Goal: Transaction & Acquisition: Download file/media

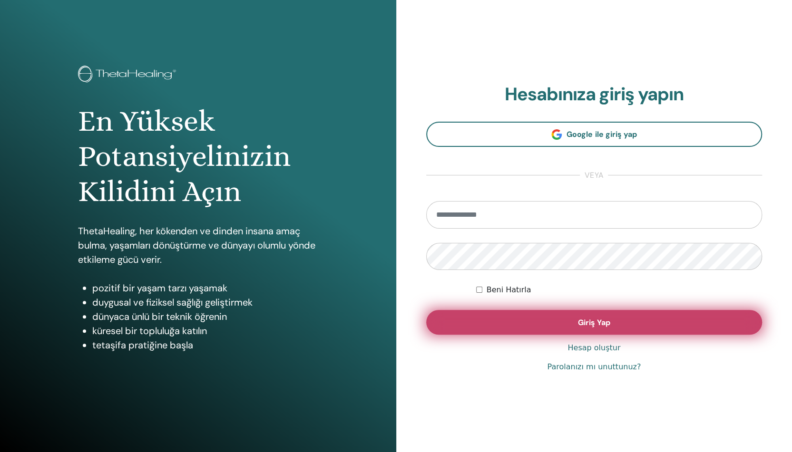
type input "**********"
click at [586, 320] on span "Giriş Yap" at bounding box center [594, 323] width 32 height 10
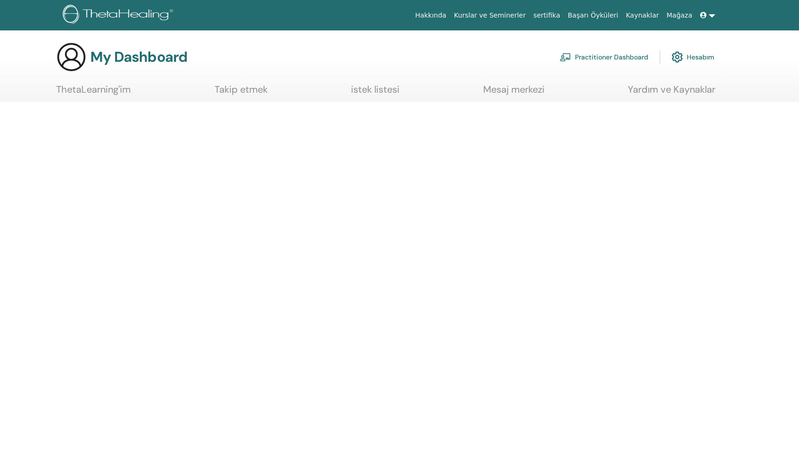
click at [713, 14] on link at bounding box center [707, 16] width 23 height 18
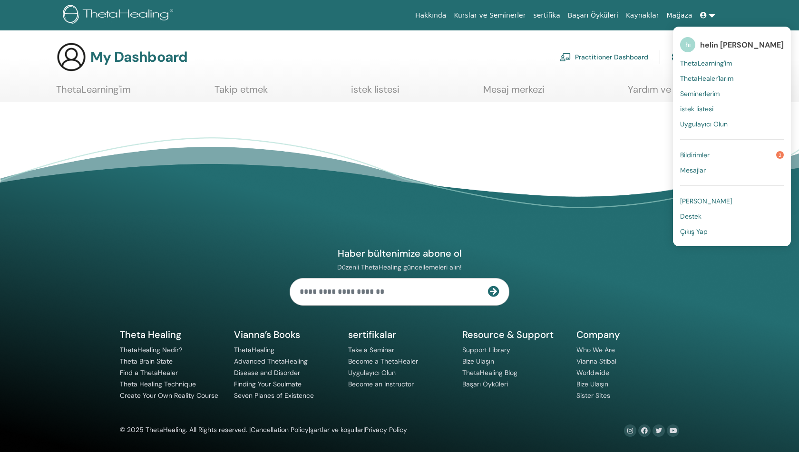
click at [704, 95] on span "Seminerlerim" at bounding box center [699, 93] width 39 height 9
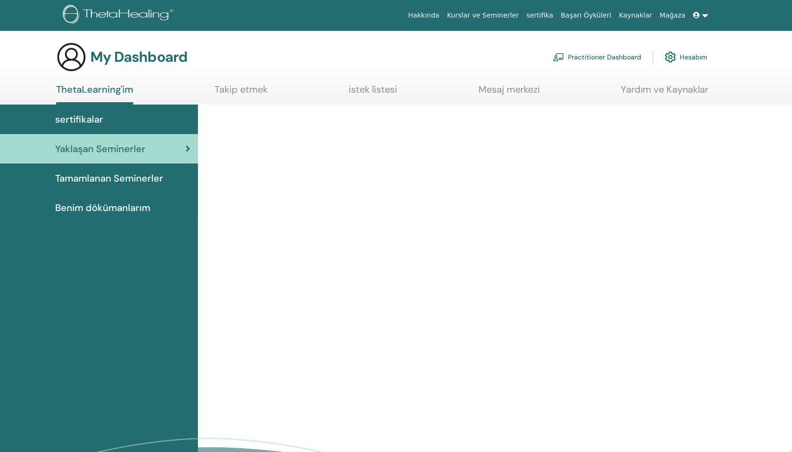
click at [146, 180] on span "Tamamlanan Seminerler" at bounding box center [109, 178] width 108 height 14
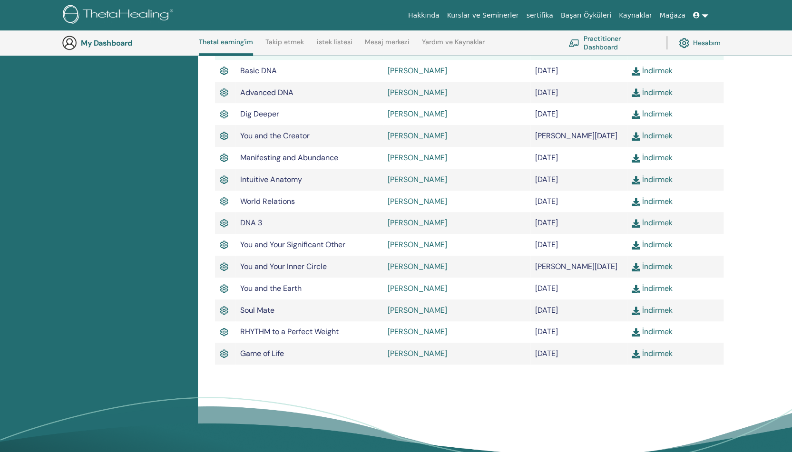
scroll to position [307, 0]
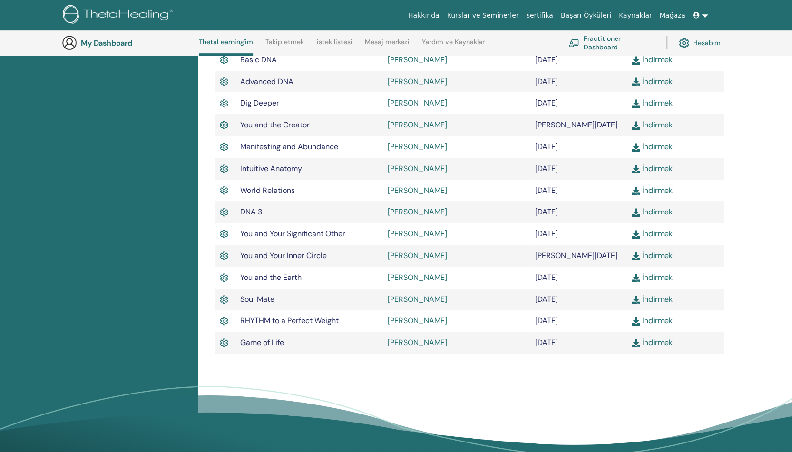
click at [637, 192] on img at bounding box center [635, 191] width 9 height 9
click at [638, 215] on img at bounding box center [635, 212] width 9 height 9
click at [636, 239] on img at bounding box center [635, 234] width 9 height 9
click at [637, 347] on img at bounding box center [635, 343] width 9 height 9
click at [638, 323] on img at bounding box center [635, 321] width 9 height 9
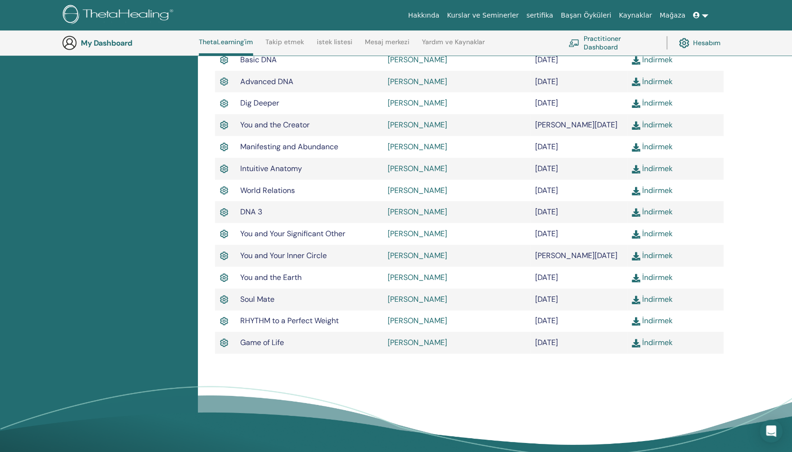
click at [637, 299] on img at bounding box center [635, 300] width 9 height 9
click at [644, 280] on link "İndirmek" at bounding box center [651, 277] width 41 height 10
click at [653, 320] on link "İndirmek" at bounding box center [651, 321] width 41 height 10
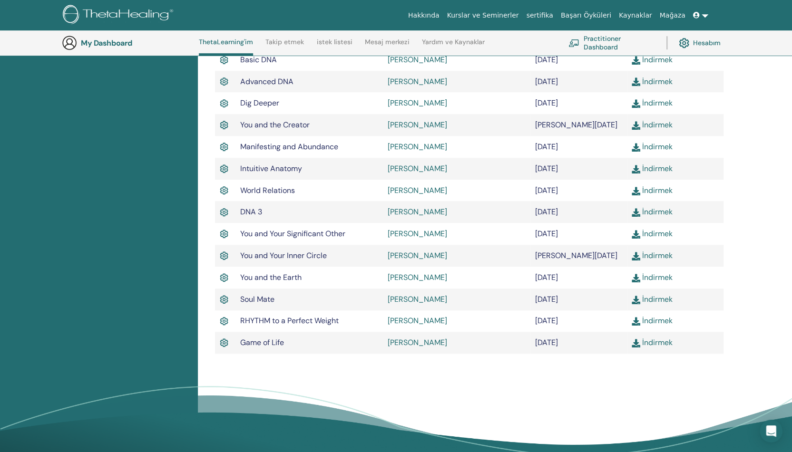
click at [653, 320] on link "İndirmek" at bounding box center [651, 321] width 41 height 10
click at [660, 58] on link "İndirmek" at bounding box center [651, 60] width 41 height 10
click at [656, 82] on link "İndirmek" at bounding box center [651, 82] width 41 height 10
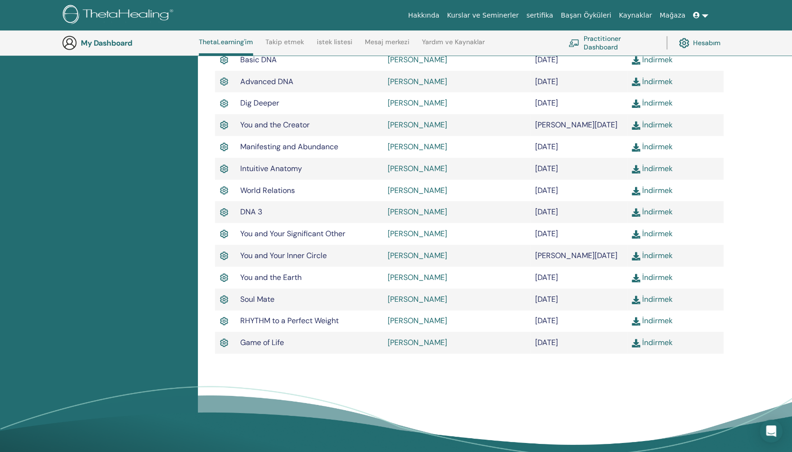
click at [656, 82] on link "İndirmek" at bounding box center [651, 82] width 41 height 10
click at [659, 99] on link "İndirmek" at bounding box center [651, 103] width 41 height 10
click at [661, 101] on link "İndirmek" at bounding box center [651, 103] width 41 height 10
click at [651, 128] on link "İndirmek" at bounding box center [651, 125] width 41 height 10
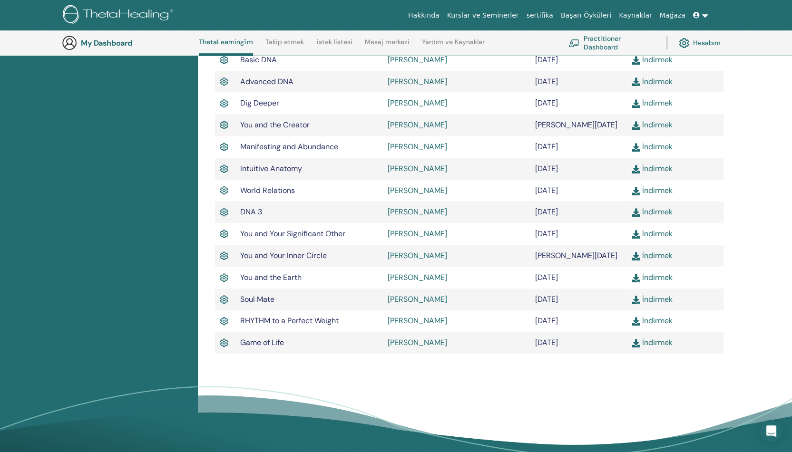
click at [647, 147] on link "İndirmek" at bounding box center [651, 147] width 41 height 10
click at [652, 167] on link "İndirmek" at bounding box center [651, 169] width 41 height 10
click at [652, 189] on link "İndirmek" at bounding box center [651, 190] width 41 height 10
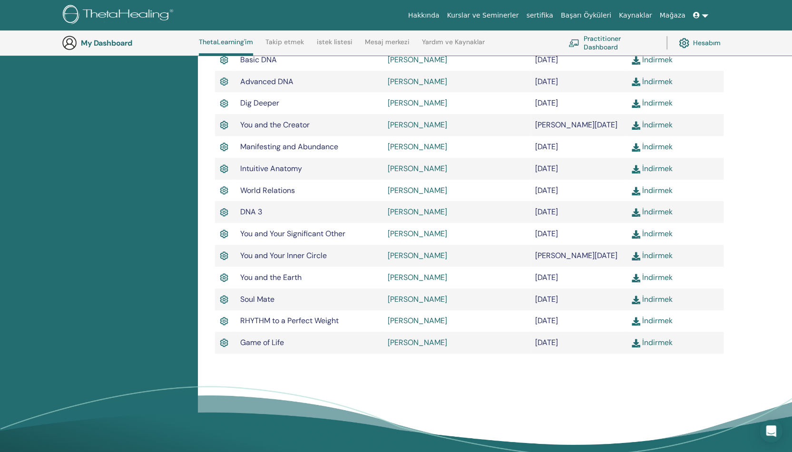
click at [657, 212] on link "İndirmek" at bounding box center [651, 212] width 41 height 10
click at [658, 234] on link "İndirmek" at bounding box center [651, 234] width 41 height 10
click at [652, 257] on link "İndirmek" at bounding box center [651, 256] width 41 height 10
click at [653, 276] on link "İndirmek" at bounding box center [651, 277] width 41 height 10
click at [647, 300] on link "İndirmek" at bounding box center [651, 299] width 41 height 10
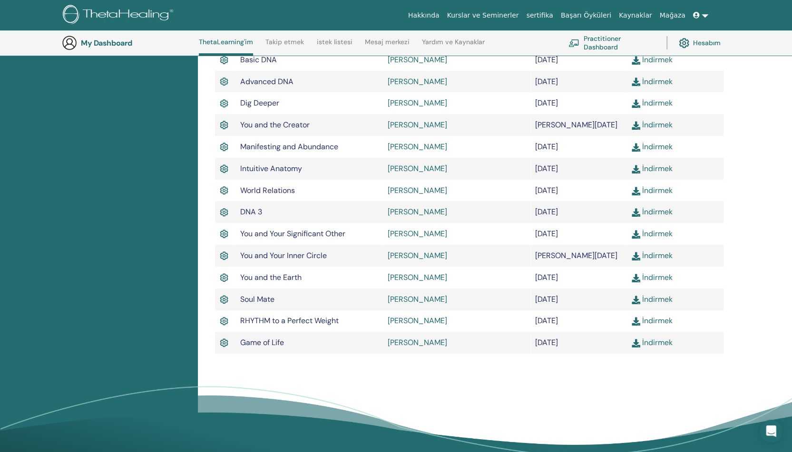
click at [657, 324] on link "İndirmek" at bounding box center [651, 321] width 41 height 10
click at [648, 347] on link "İndirmek" at bounding box center [651, 343] width 41 height 10
